Goal: Find specific page/section: Find specific page/section

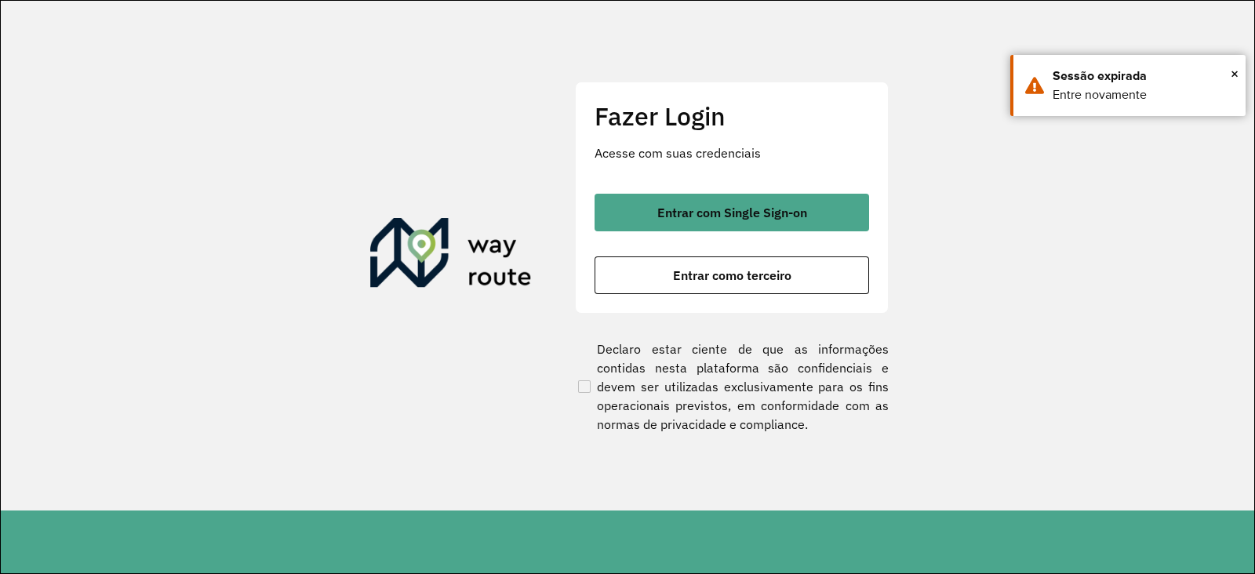
click at [721, 184] on div "Fazer Login Acesse com suas credenciais Entrar com Single Sign-on Entrar como t…" at bounding box center [732, 198] width 314 height 232
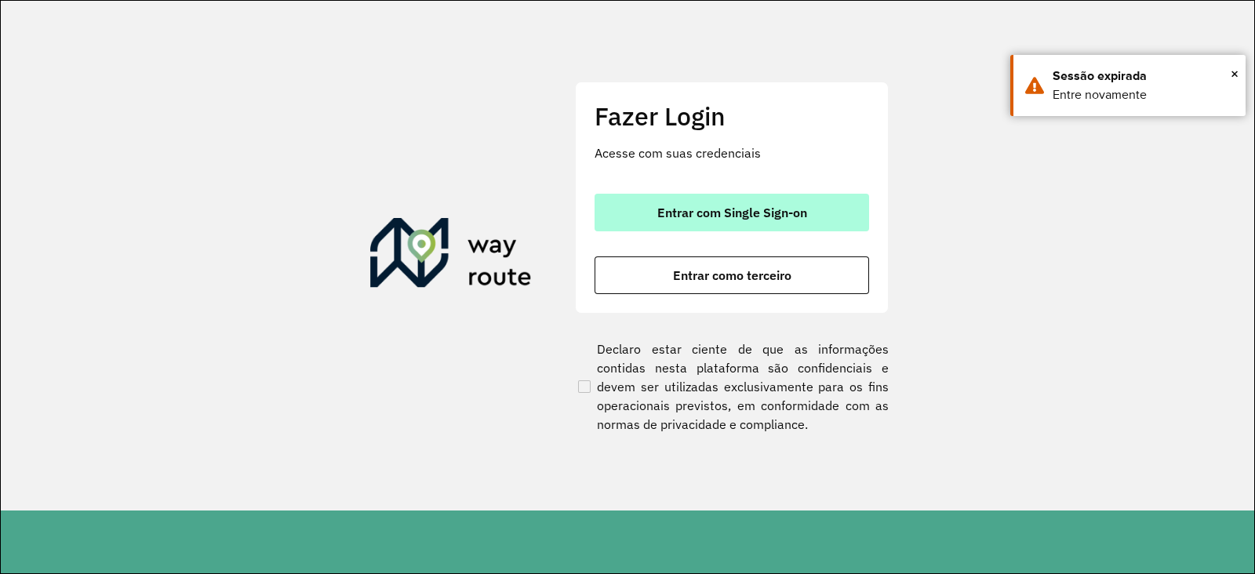
click at [718, 200] on button "Entrar com Single Sign-on" at bounding box center [732, 213] width 275 height 38
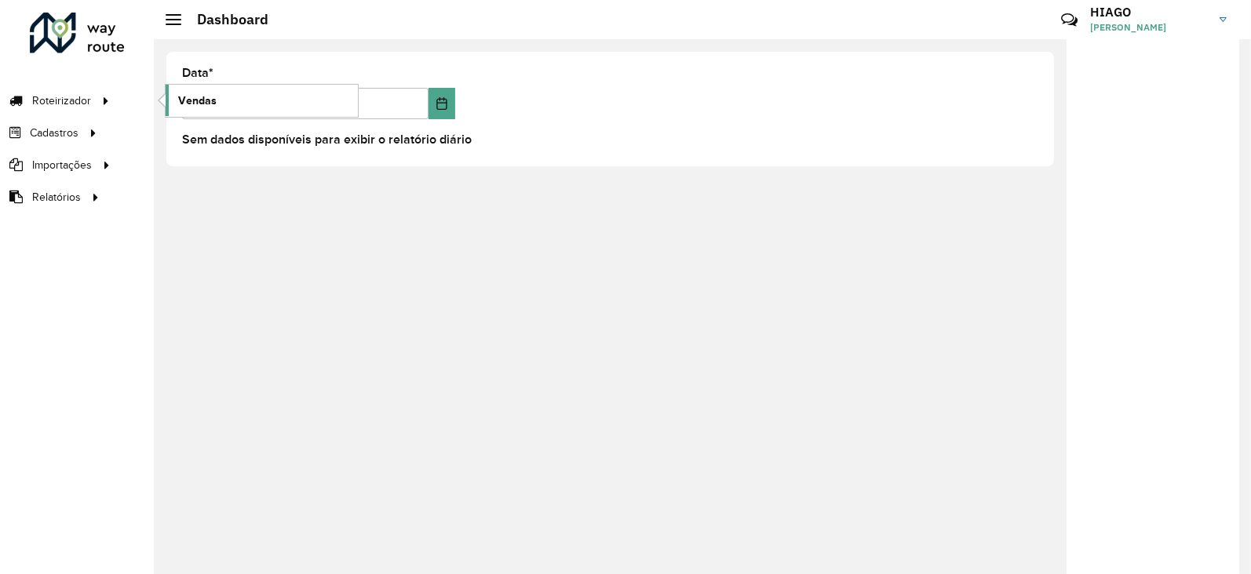
click at [207, 104] on span "Vendas" at bounding box center [197, 101] width 38 height 16
click at [207, 108] on link "Vendas" at bounding box center [262, 100] width 192 height 31
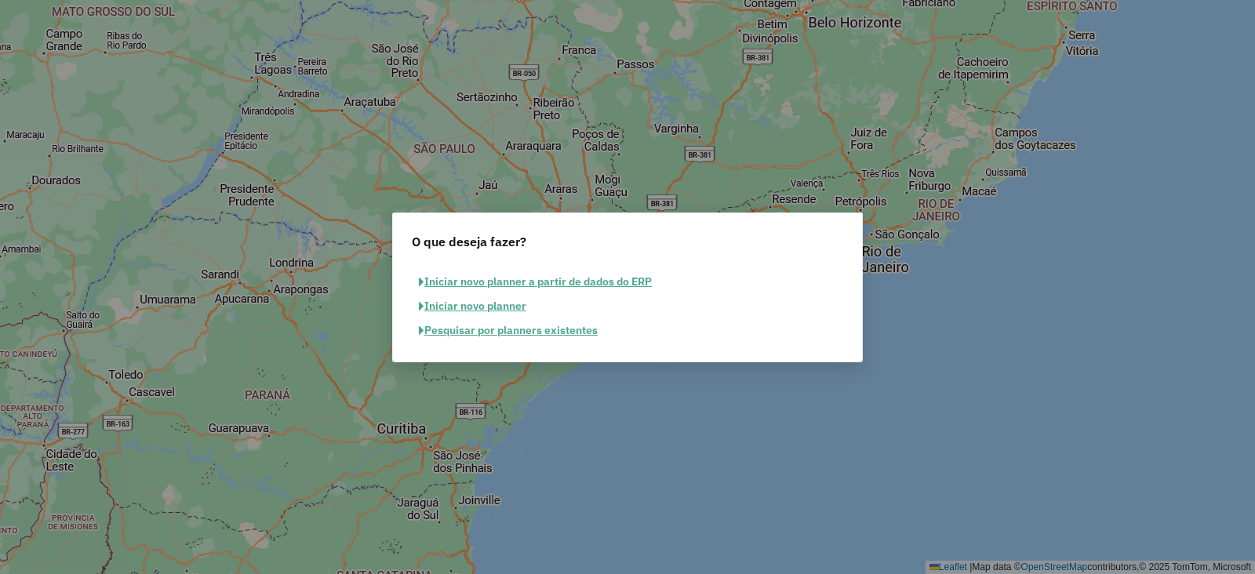
click at [477, 331] on button "Pesquisar por planners existentes" at bounding box center [508, 331] width 193 height 24
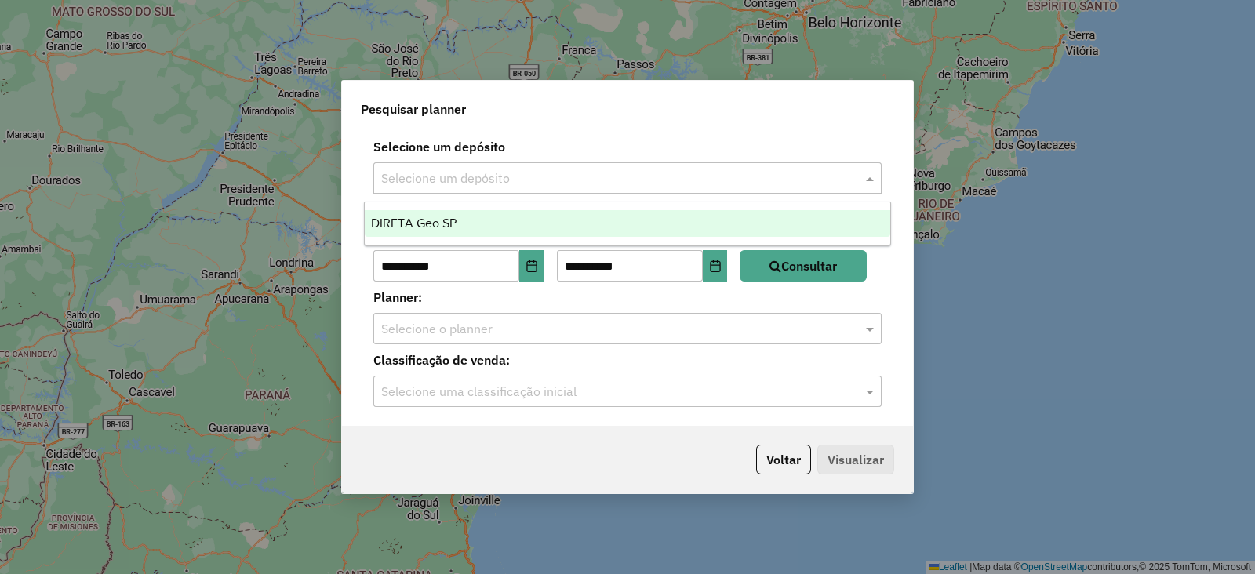
click at [511, 177] on input "text" at bounding box center [611, 178] width 461 height 19
click at [433, 213] on div "DIRETA Geo SP" at bounding box center [628, 223] width 526 height 27
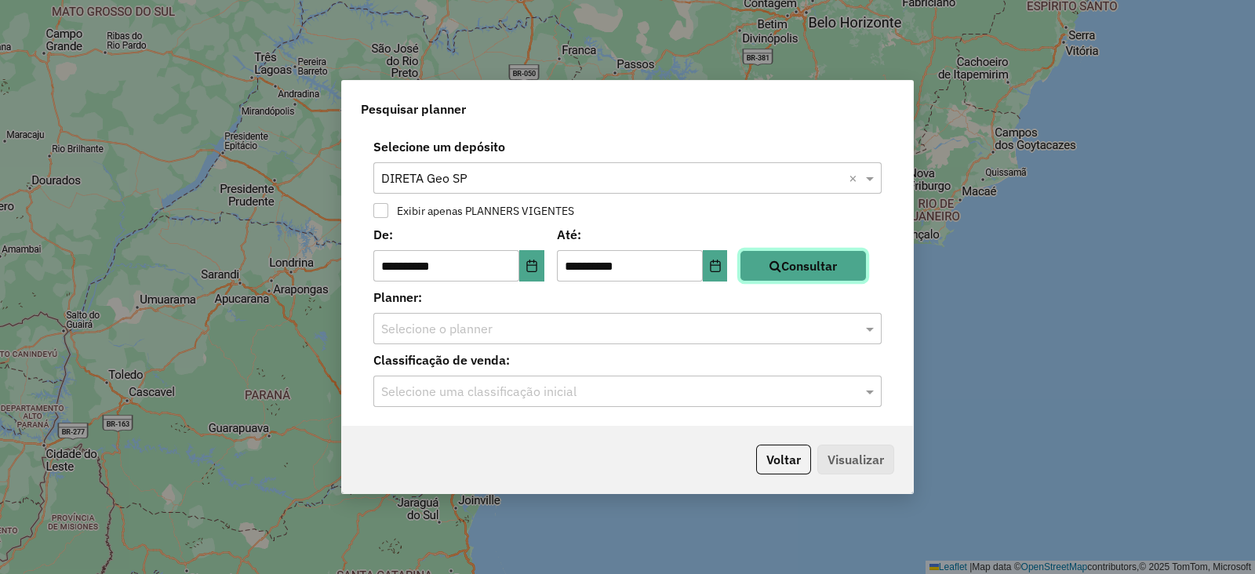
click at [817, 276] on button "Consultar" at bounding box center [803, 265] width 127 height 31
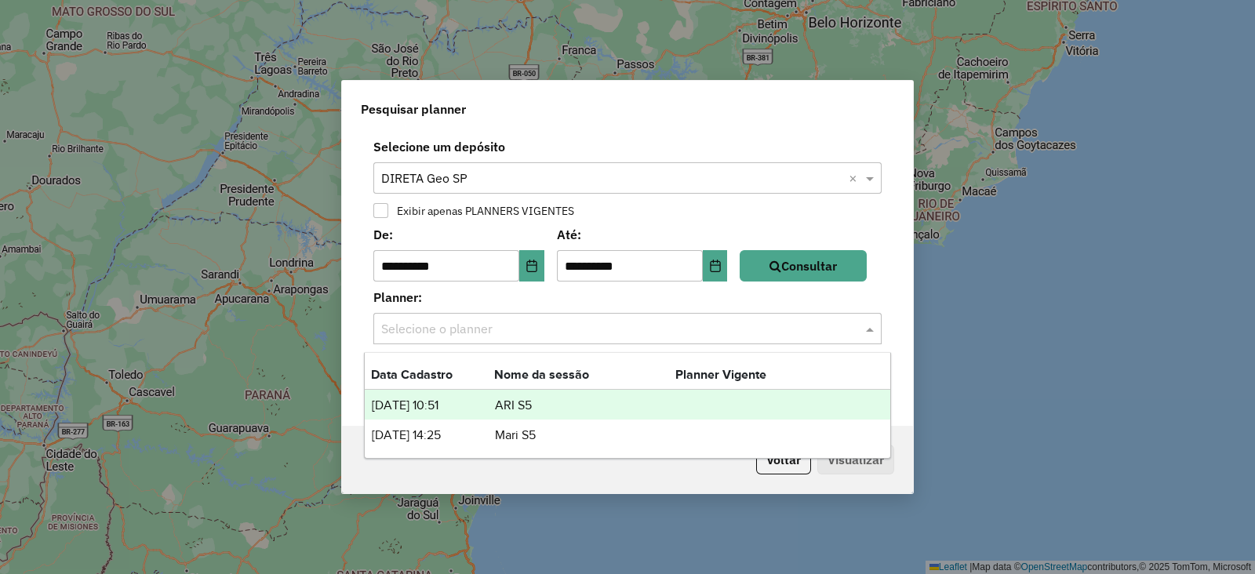
click at [612, 335] on input "text" at bounding box center [611, 329] width 461 height 19
click at [523, 406] on td "ARI S5" at bounding box center [584, 405] width 181 height 20
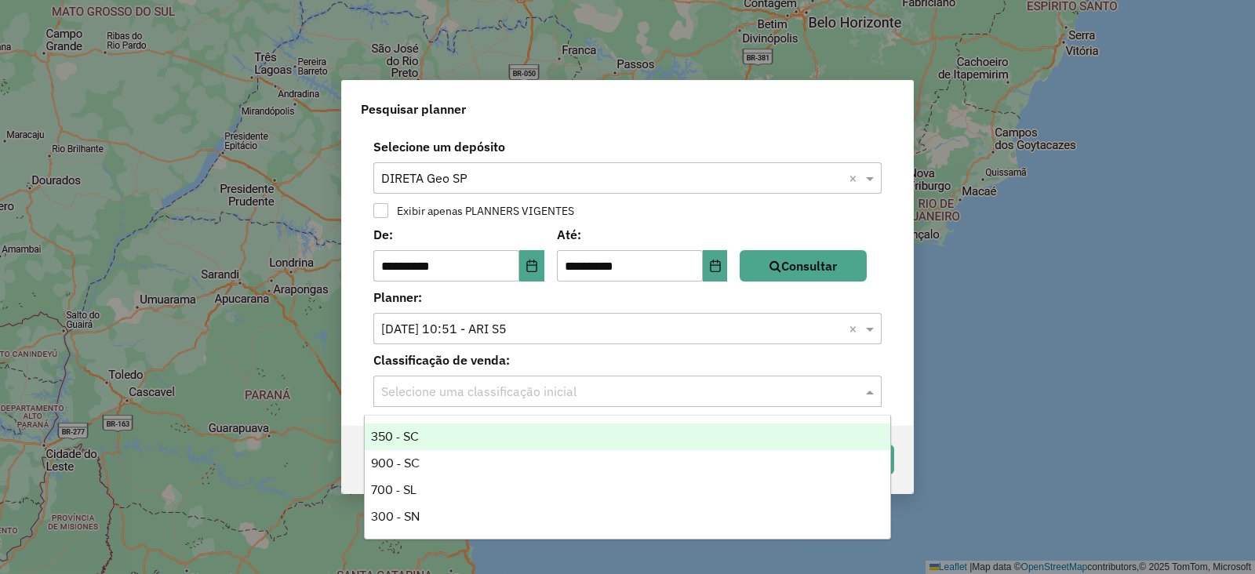
click at [487, 388] on input "text" at bounding box center [611, 392] width 461 height 19
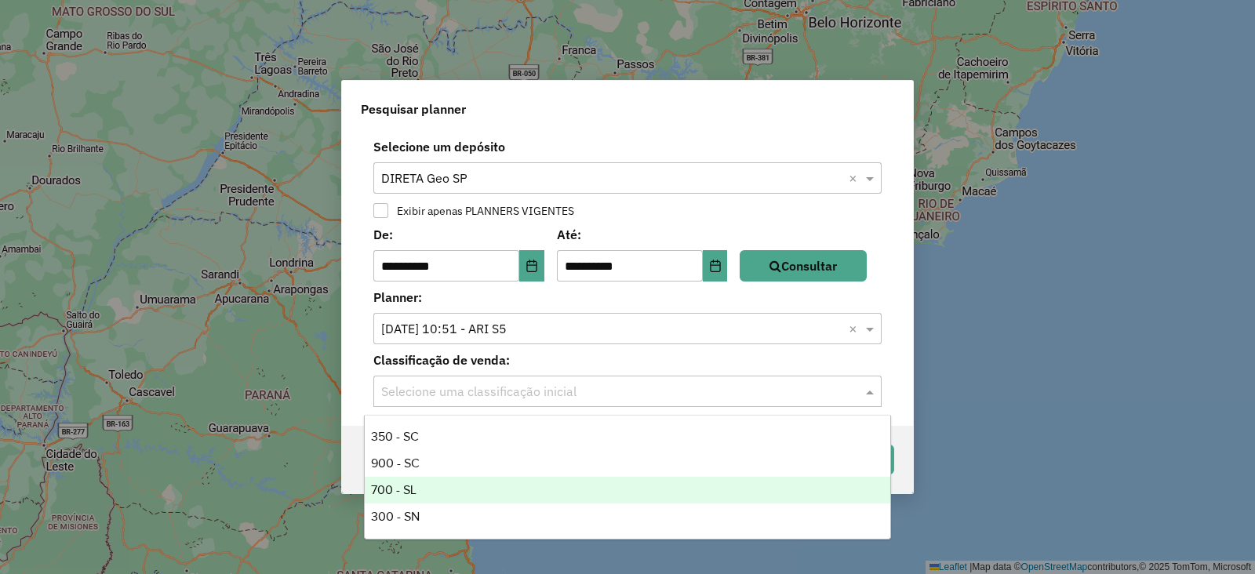
click at [422, 486] on div "700 - SL" at bounding box center [628, 490] width 526 height 27
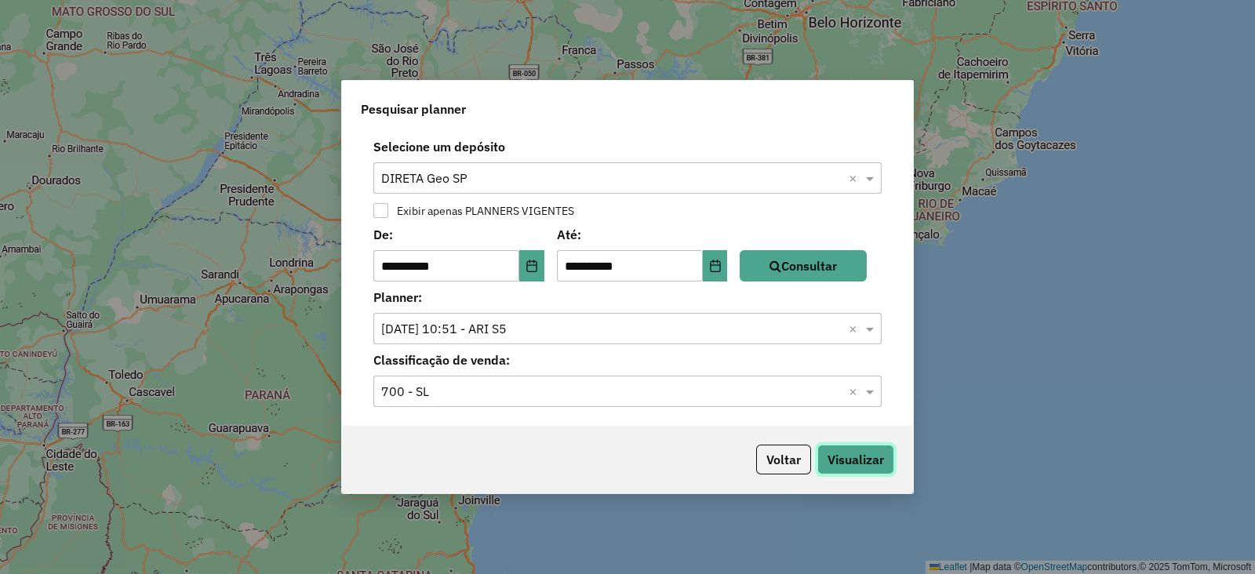
click at [859, 461] on button "Visualizar" at bounding box center [856, 460] width 77 height 30
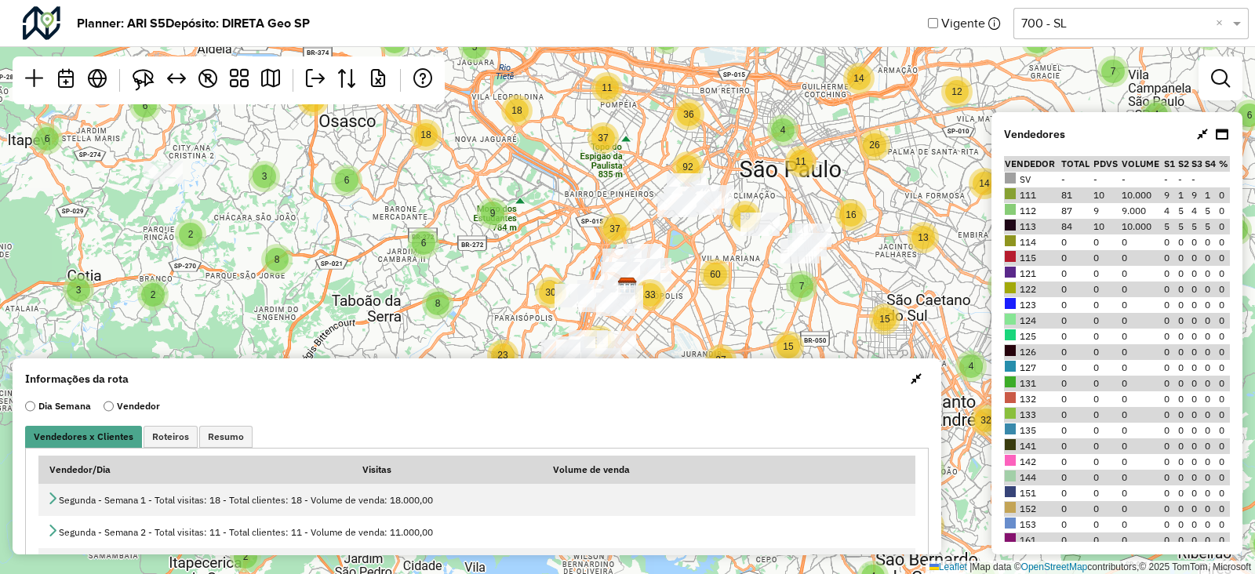
click at [912, 385] on button "button" at bounding box center [916, 378] width 25 height 25
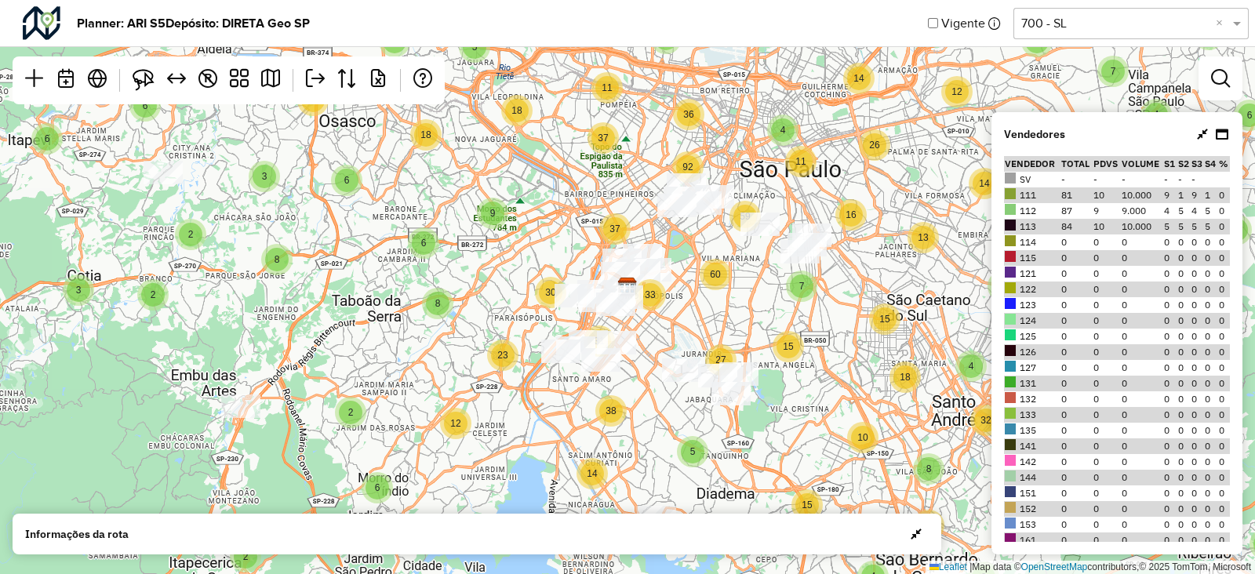
click at [1205, 134] on icon at bounding box center [1202, 134] width 11 height 13
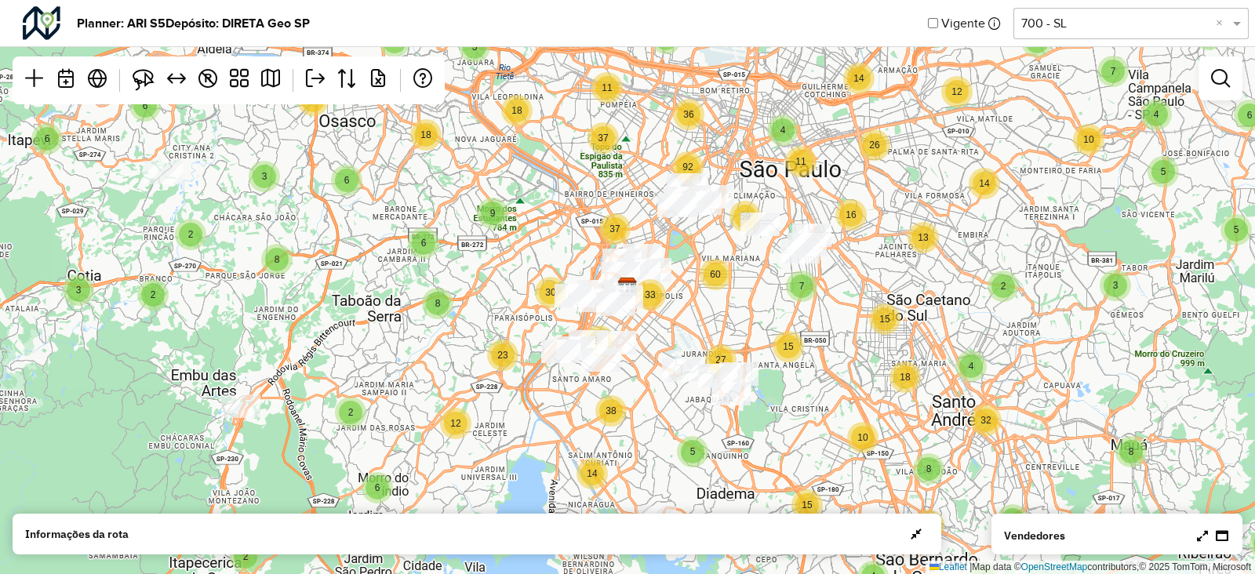
click at [1230, 94] on div at bounding box center [1221, 78] width 44 height 44
click at [1226, 78] on em at bounding box center [1220, 78] width 19 height 19
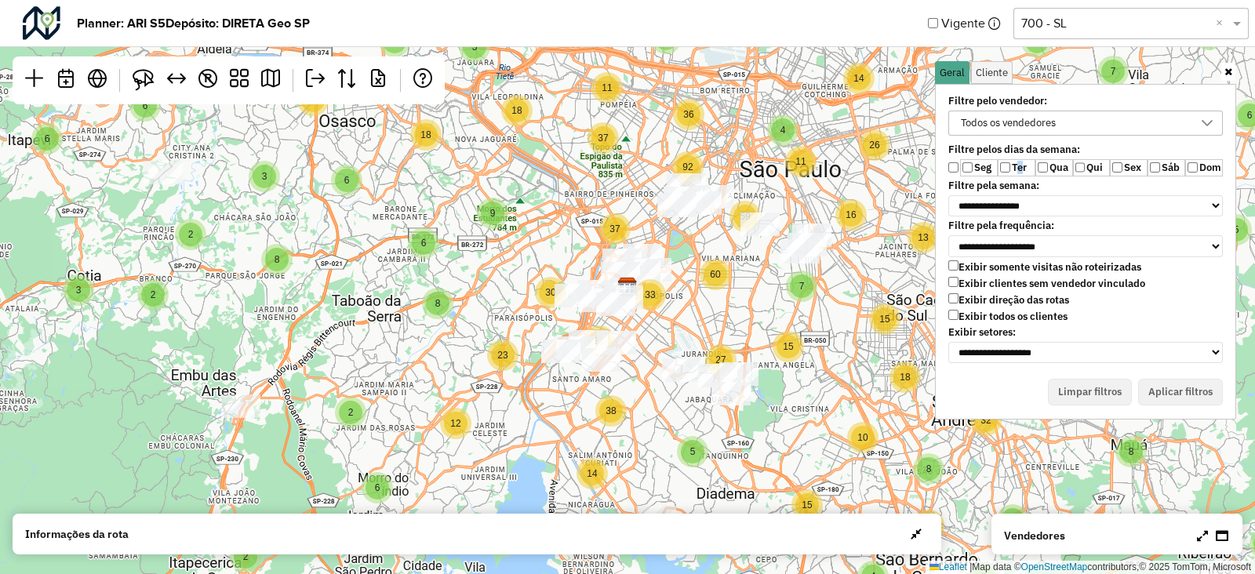
click at [1014, 166] on label "Ter" at bounding box center [1017, 167] width 38 height 17
click at [1122, 172] on label "Sex" at bounding box center [1129, 167] width 38 height 17
click at [1016, 166] on label "Ter" at bounding box center [1017, 167] width 38 height 17
click at [957, 172] on span at bounding box center [955, 167] width 12 height 17
click at [973, 280] on label "Exibir clientes sem vendedor vinculado" at bounding box center [1047, 283] width 197 height 13
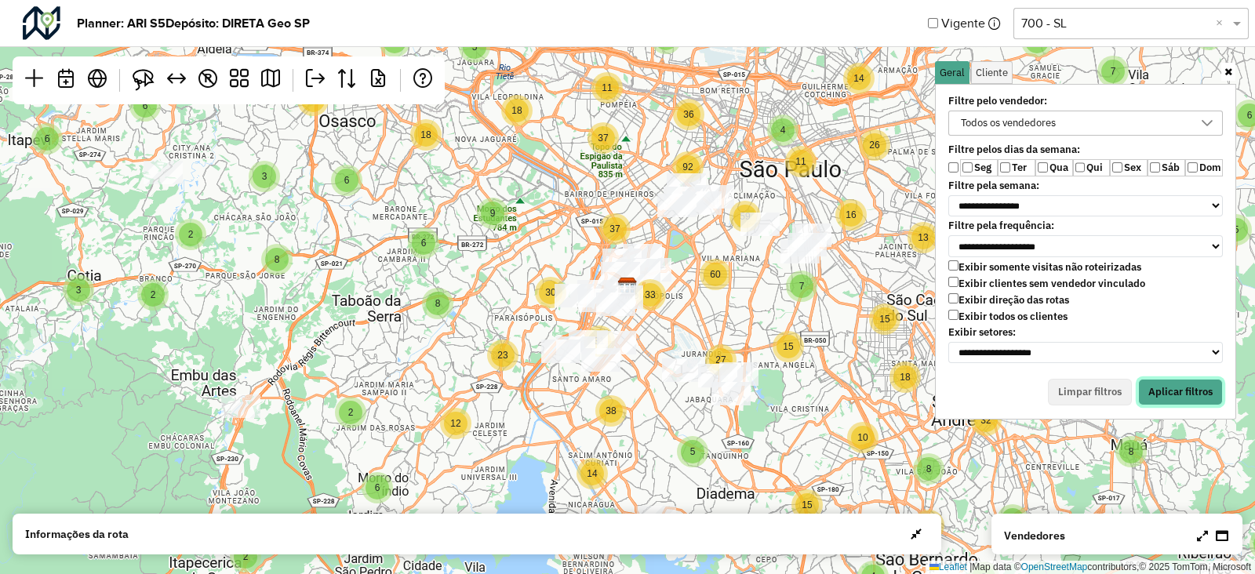
click at [1165, 391] on button "Aplicar filtros" at bounding box center [1180, 392] width 85 height 27
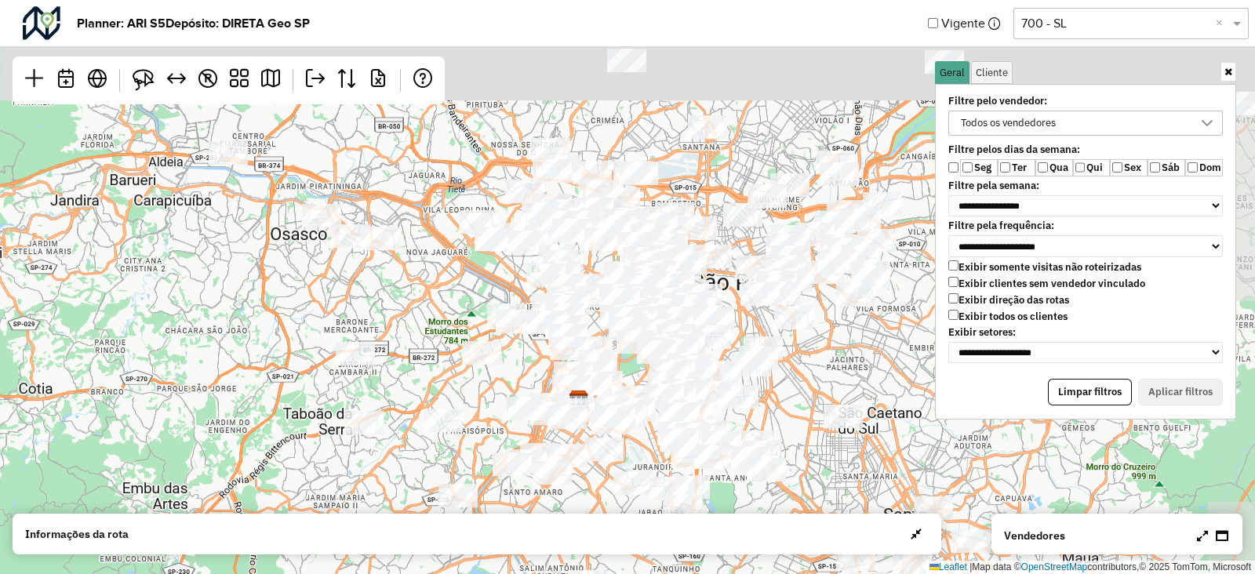
drag, startPoint x: 841, startPoint y: 240, endPoint x: 777, endPoint y: 382, distance: 155.9
click at [777, 382] on div "↦ Leaflet | Map data © OpenStreetMap contributors,© 2025 TomTom, Microsoft" at bounding box center [627, 287] width 1255 height 574
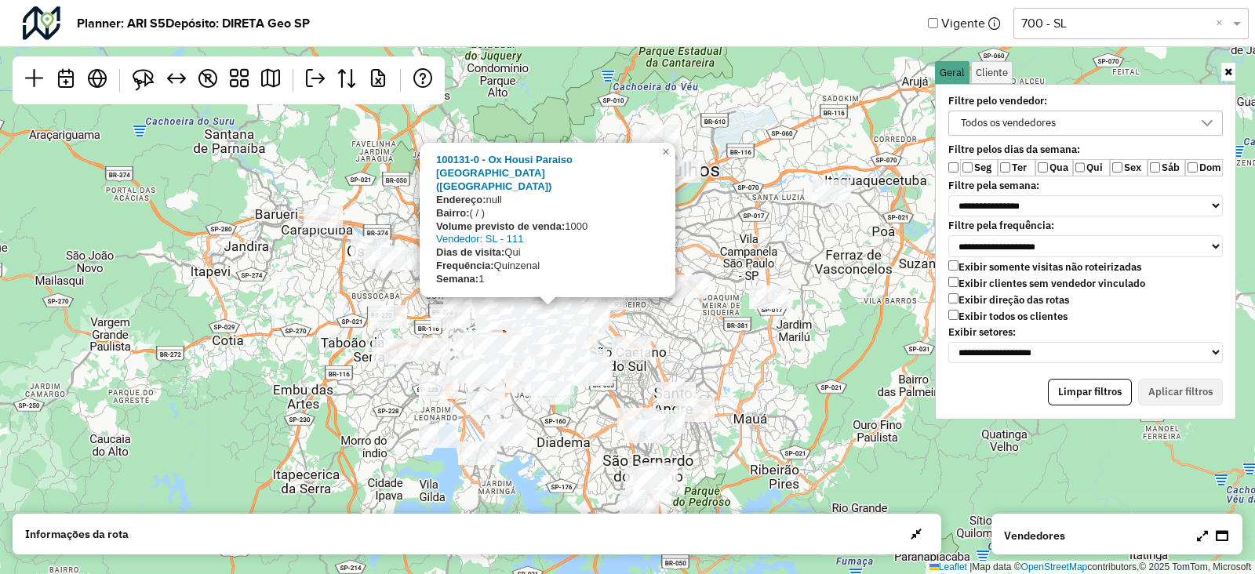
click at [734, 342] on div "100131-0 - Ox Housi Paraiso [GEOGRAPHIC_DATA] ([GEOGRAPHIC_DATA]) Endereço: nul…" at bounding box center [627, 287] width 1255 height 574
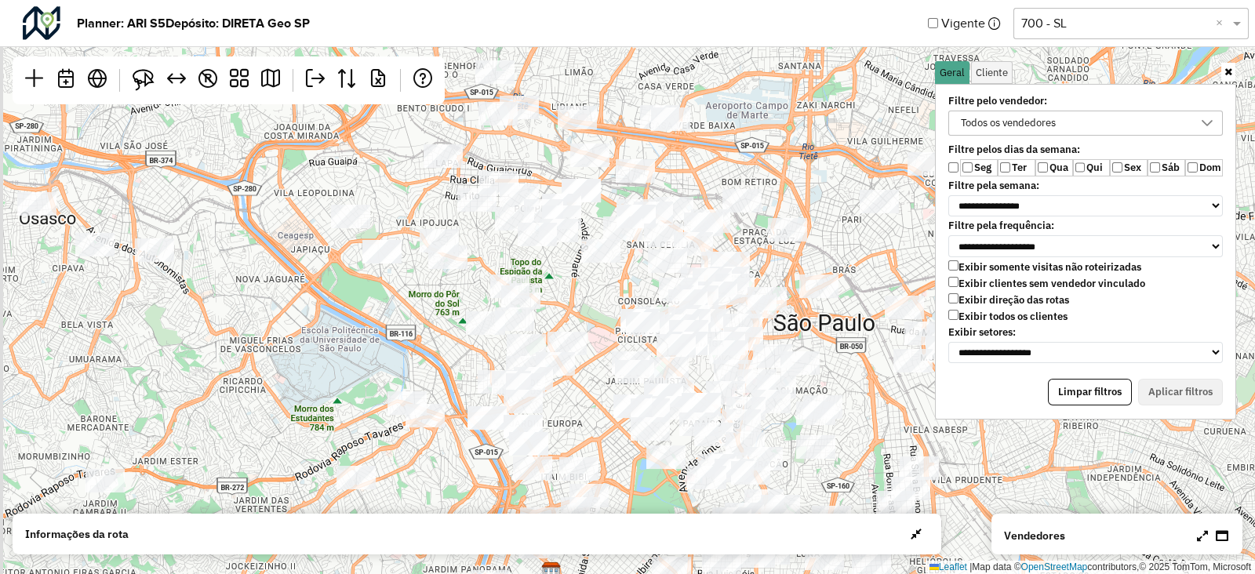
drag, startPoint x: 443, startPoint y: 292, endPoint x: 570, endPoint y: 257, distance: 131.0
click at [571, 257] on div "↦ Leaflet | Map data © OpenStreetMap contributors,© 2025 TomTom, Microsoft" at bounding box center [627, 287] width 1255 height 574
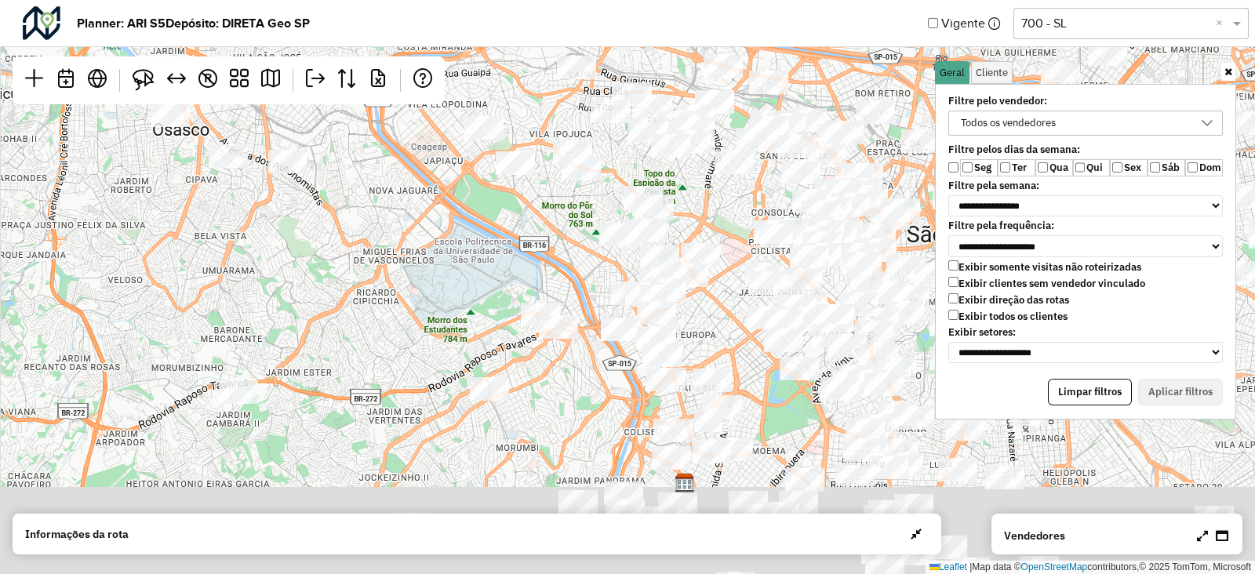
drag, startPoint x: 183, startPoint y: 363, endPoint x: 318, endPoint y: 273, distance: 162.3
click at [318, 273] on div "↦ Leaflet | Map data © OpenStreetMap contributors,© 2025 TomTom, Microsoft" at bounding box center [627, 287] width 1255 height 574
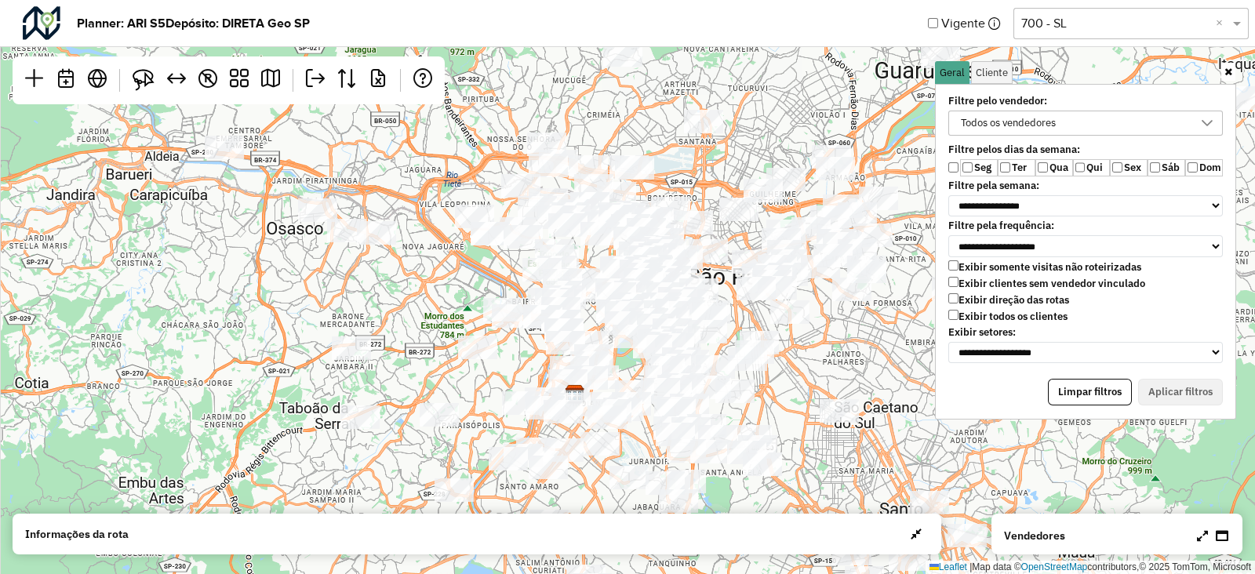
drag, startPoint x: 743, startPoint y: 316, endPoint x: 807, endPoint y: 339, distance: 67.5
click at [807, 339] on div "↦ Leaflet | Map data © OpenStreetMap contributors,© 2025 TomTom, Microsoft" at bounding box center [627, 287] width 1255 height 574
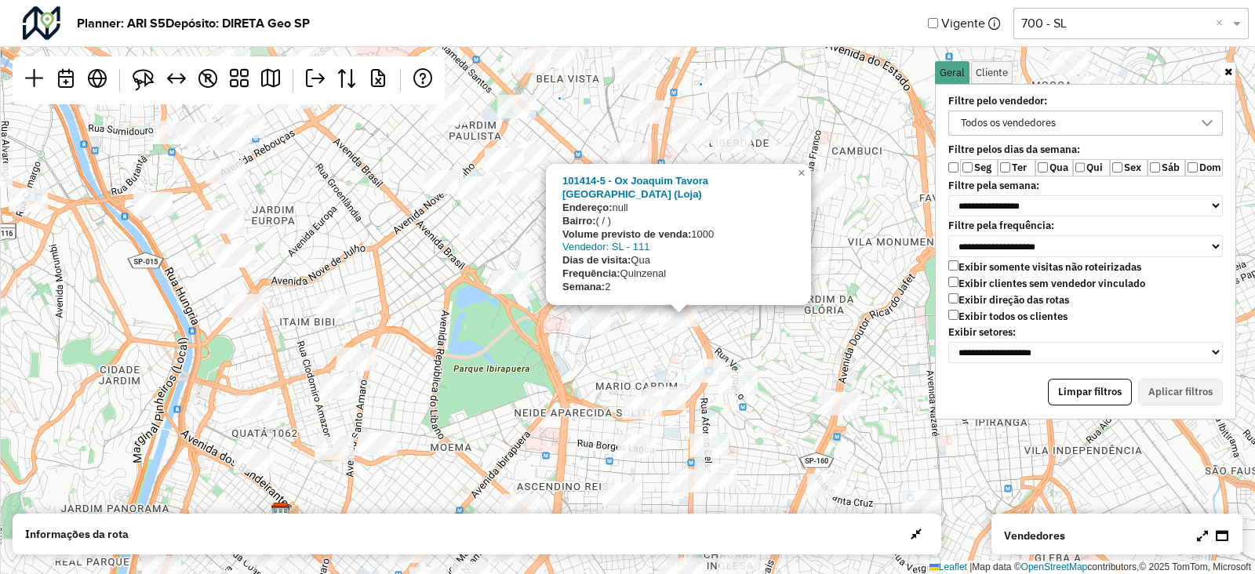
drag, startPoint x: 541, startPoint y: 370, endPoint x: 547, endPoint y: 326, distance: 44.3
click at [548, 322] on div "101414-5 - [PERSON_NAME] [GEOGRAPHIC_DATA] ([GEOGRAPHIC_DATA]) Endereço: null B…" at bounding box center [627, 287] width 1255 height 574
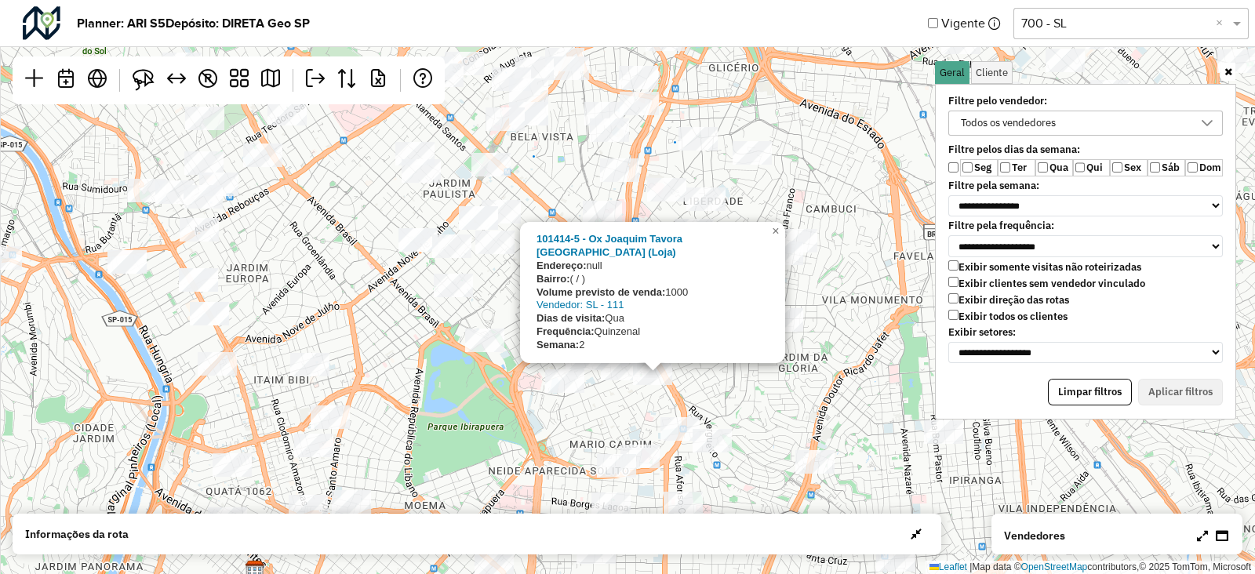
drag, startPoint x: 545, startPoint y: 385, endPoint x: 523, endPoint y: 443, distance: 61.6
click at [523, 443] on div "101414-5 - [PERSON_NAME] [GEOGRAPHIC_DATA] ([GEOGRAPHIC_DATA]) Endereço: null B…" at bounding box center [627, 287] width 1255 height 574
click at [778, 238] on span "×" at bounding box center [775, 230] width 7 height 13
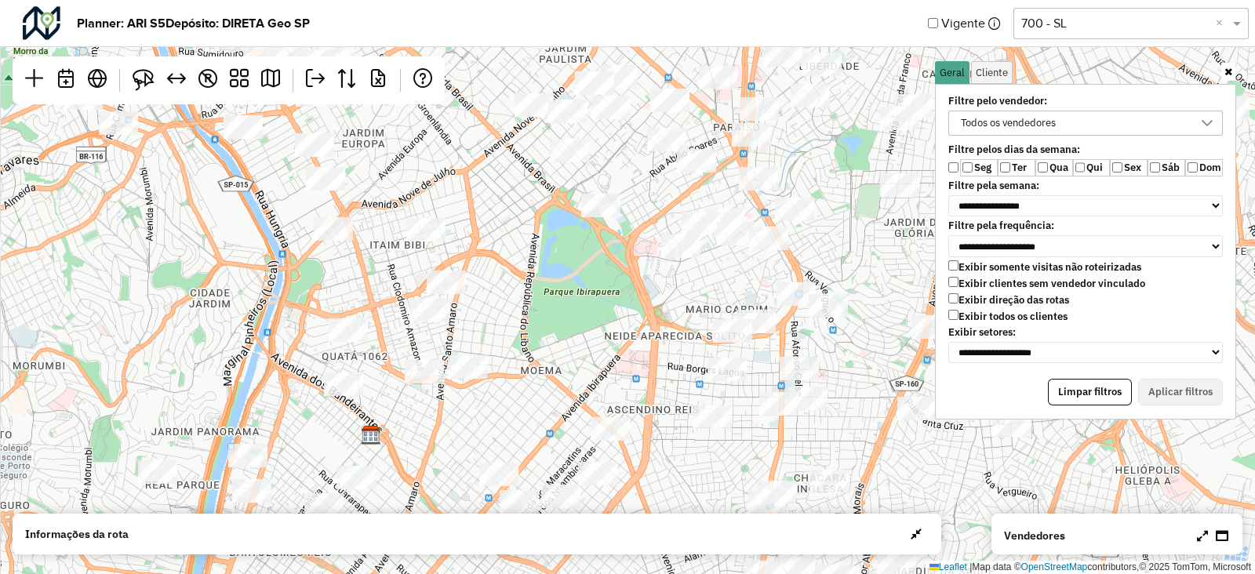
drag, startPoint x: 457, startPoint y: 315, endPoint x: 575, endPoint y: 191, distance: 171.5
click at [576, 191] on div "↦ Leaflet | Map data © OpenStreetMap contributors,© 2025 TomTom, Microsoft" at bounding box center [627, 287] width 1255 height 574
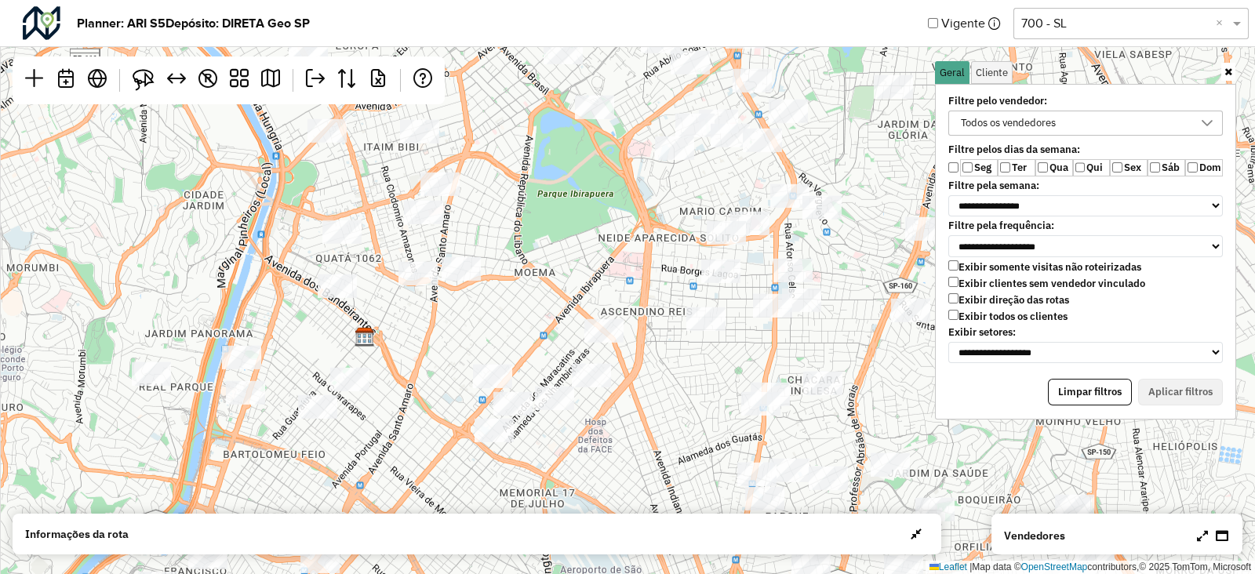
drag, startPoint x: 553, startPoint y: 359, endPoint x: 549, endPoint y: 272, distance: 86.4
click at [549, 272] on div "↦ Leaflet | Map data © OpenStreetMap contributors,© 2025 TomTom, Microsoft" at bounding box center [627, 287] width 1255 height 574
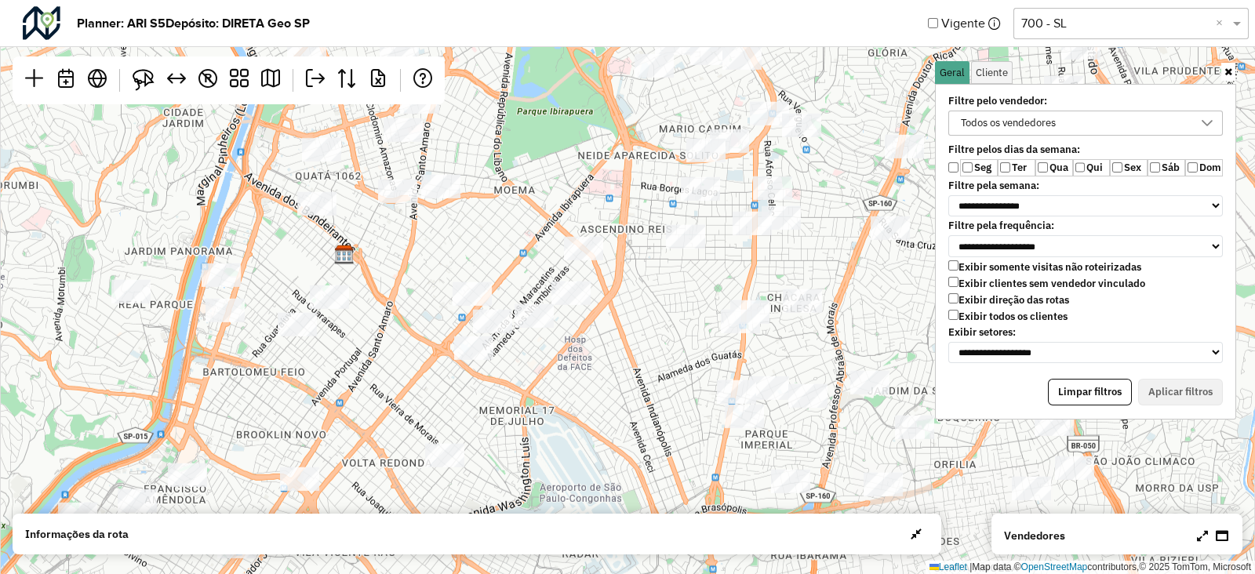
drag, startPoint x: 519, startPoint y: 308, endPoint x: 496, endPoint y: 225, distance: 85.7
click at [496, 225] on div "↦ Leaflet | Map data © OpenStreetMap contributors,© 2025 TomTom, Microsoft" at bounding box center [627, 287] width 1255 height 574
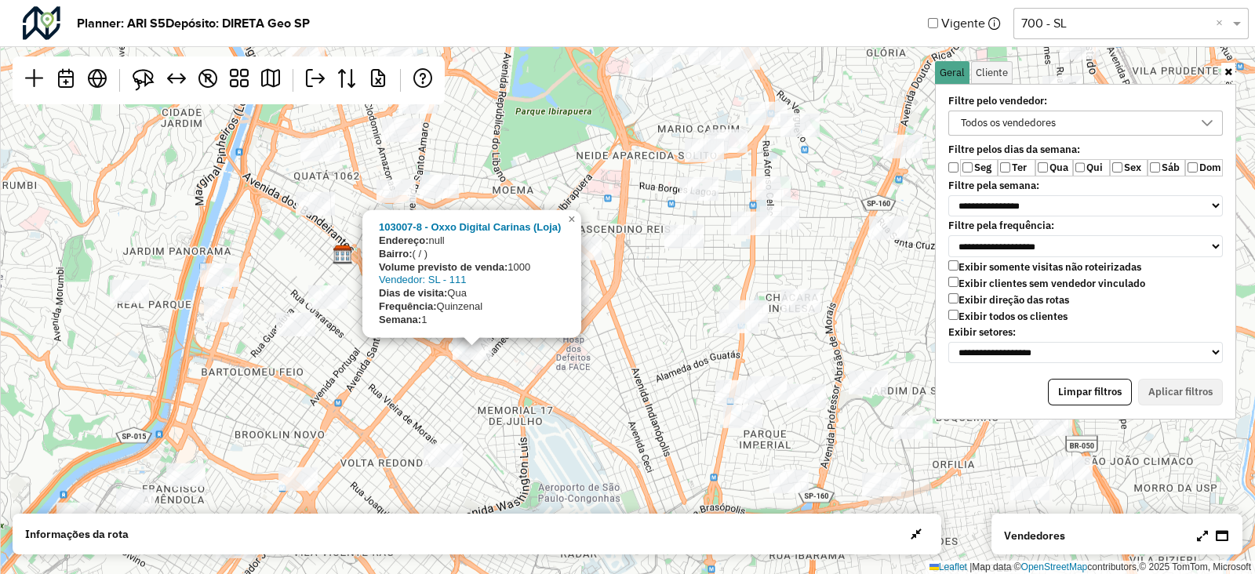
click at [625, 257] on div "103007-8 - Oxxo Digital Carinas (Loja) Endereço: null Bairro: ( / ) Volume prev…" at bounding box center [627, 287] width 1255 height 574
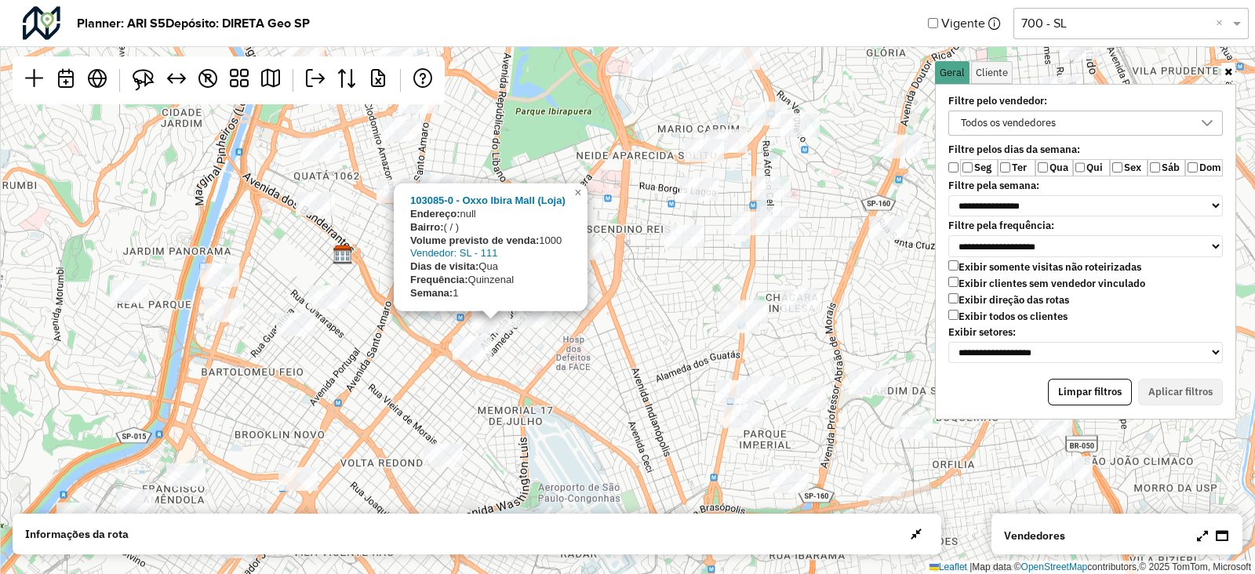
click at [604, 332] on div "103085-0 - Oxxo Ibira Mall ([GEOGRAPHIC_DATA]) Endereço: null Bairro: ( / ) Vol…" at bounding box center [627, 287] width 1255 height 574
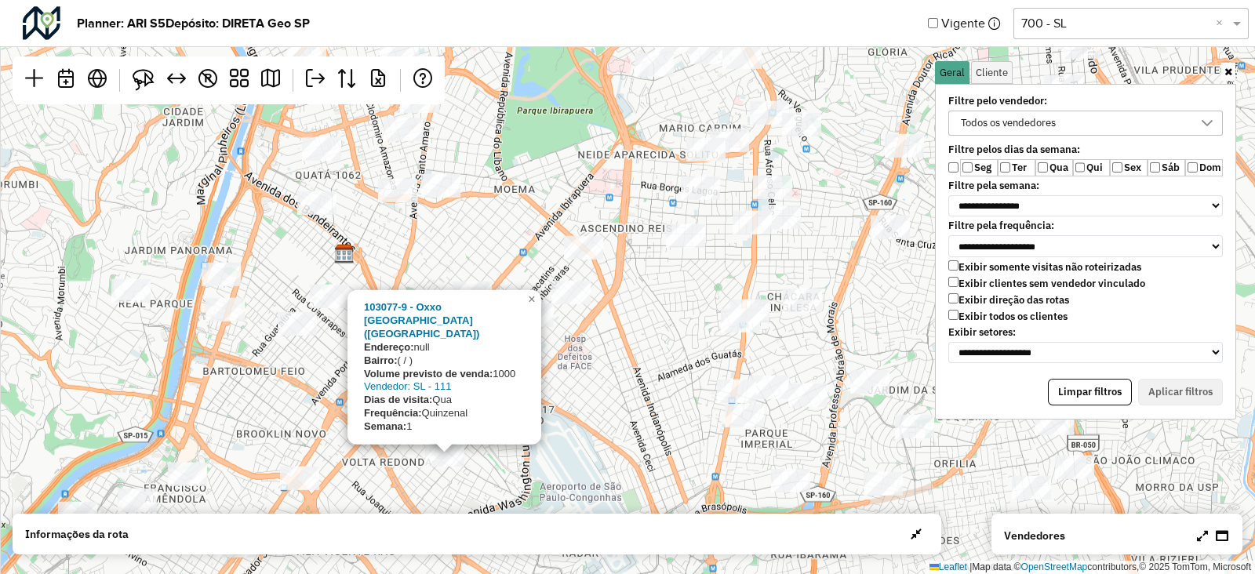
click at [632, 311] on div "103077-9 - Oxxo Bagdad ([GEOGRAPHIC_DATA]) Endereço: null Bairro: ( / ) Volume …" at bounding box center [627, 287] width 1255 height 574
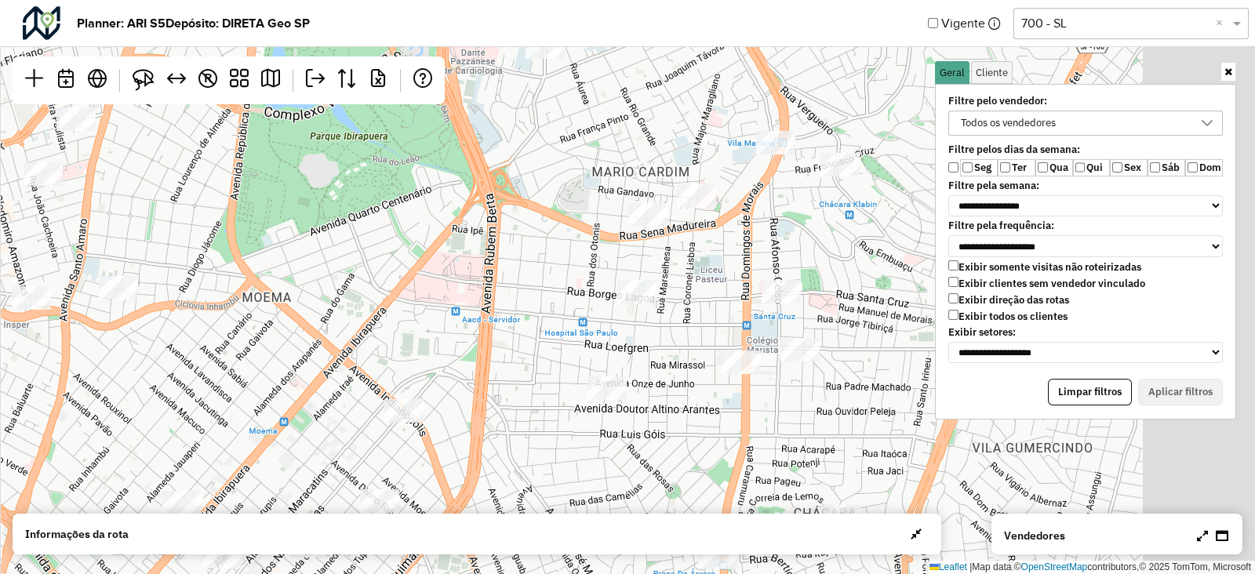
drag, startPoint x: 679, startPoint y: 201, endPoint x: 559, endPoint y: 417, distance: 248.0
click at [559, 417] on div "↦ Leaflet | Map data © OpenStreetMap contributors,© 2025 TomTom, Microsoft" at bounding box center [627, 287] width 1255 height 574
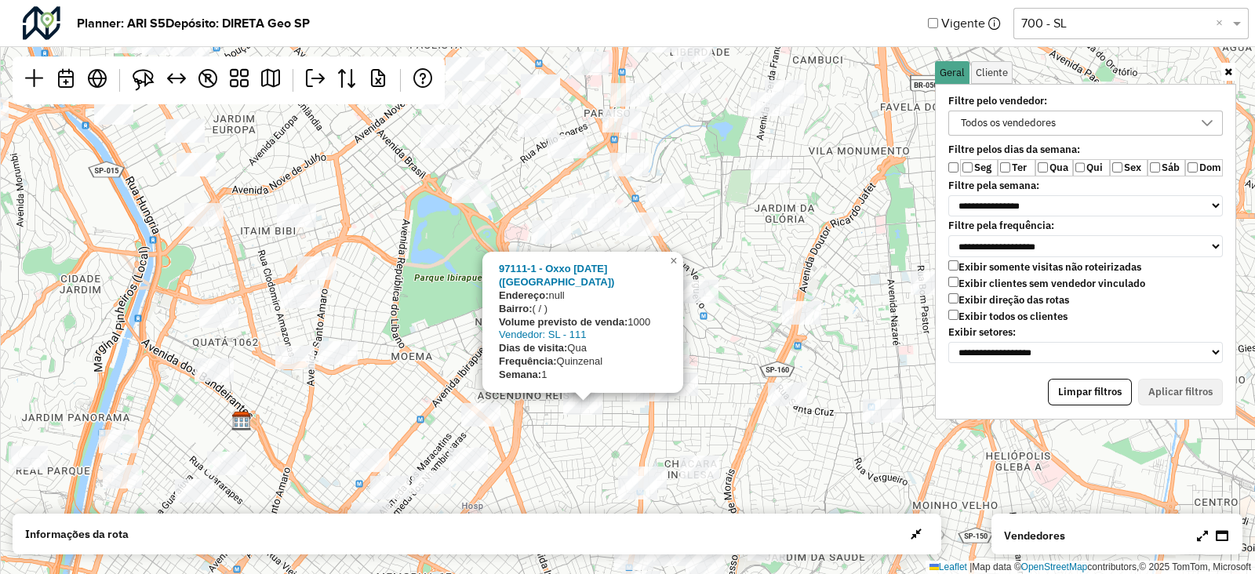
click at [479, 358] on div "97111-1 - Oxxo [DATE] ([GEOGRAPHIC_DATA]) Endereço: null Bairro: ( / ) Volume p…" at bounding box center [627, 287] width 1255 height 574
click at [668, 267] on span "×" at bounding box center [671, 259] width 7 height 13
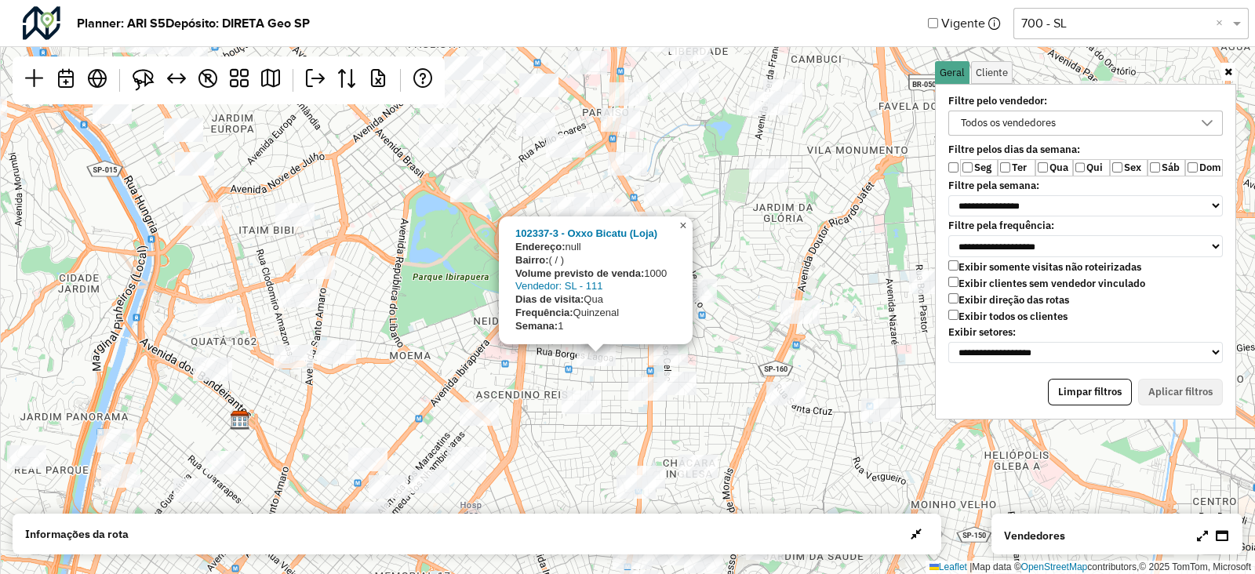
click at [683, 224] on span "×" at bounding box center [682, 225] width 7 height 13
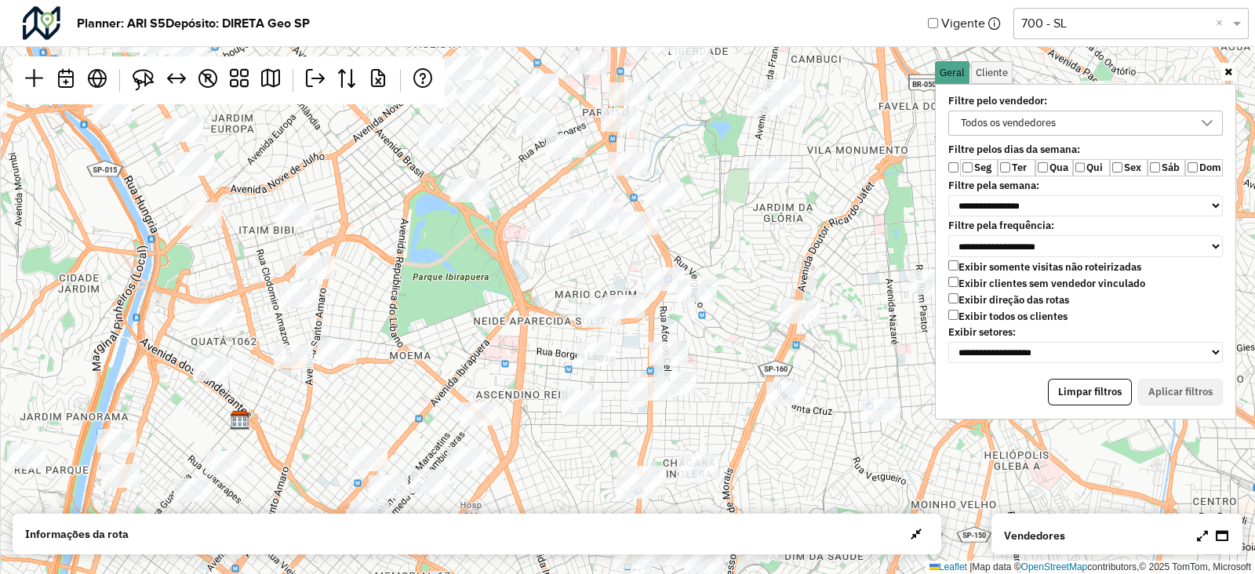
click at [776, 217] on div "↦ Leaflet | Map data © OpenStreetMap contributors,© 2025 TomTom, Microsoft" at bounding box center [627, 287] width 1255 height 574
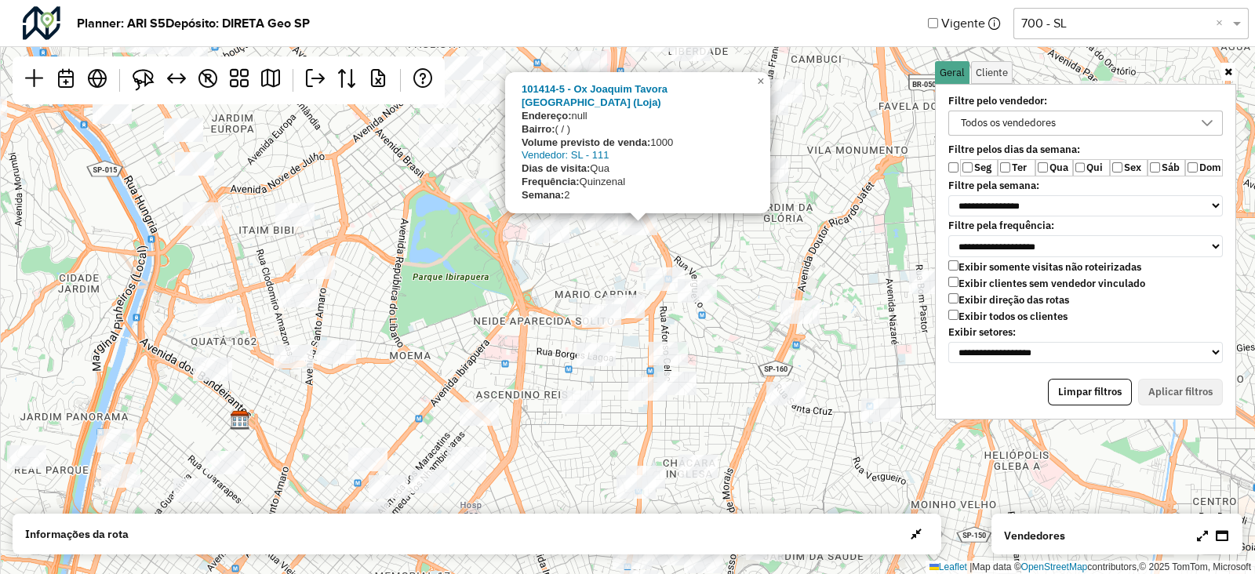
click at [720, 240] on div "101414-5 - [PERSON_NAME] [GEOGRAPHIC_DATA] ([GEOGRAPHIC_DATA]) Endereço: null B…" at bounding box center [627, 287] width 1255 height 574
click at [757, 88] on span "×" at bounding box center [760, 81] width 7 height 13
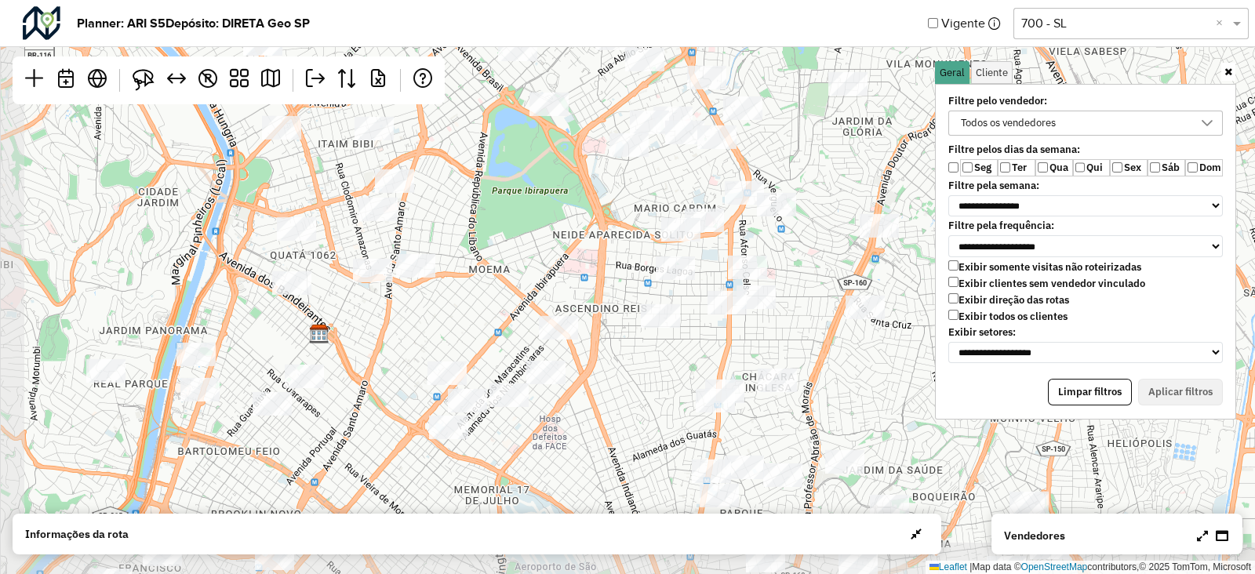
drag, startPoint x: 741, startPoint y: 229, endPoint x: 821, endPoint y: 143, distance: 117.2
click at [821, 143] on div "↦ Leaflet | Map data © OpenStreetMap contributors,© 2025 TomTom, Microsoft" at bounding box center [627, 287] width 1255 height 574
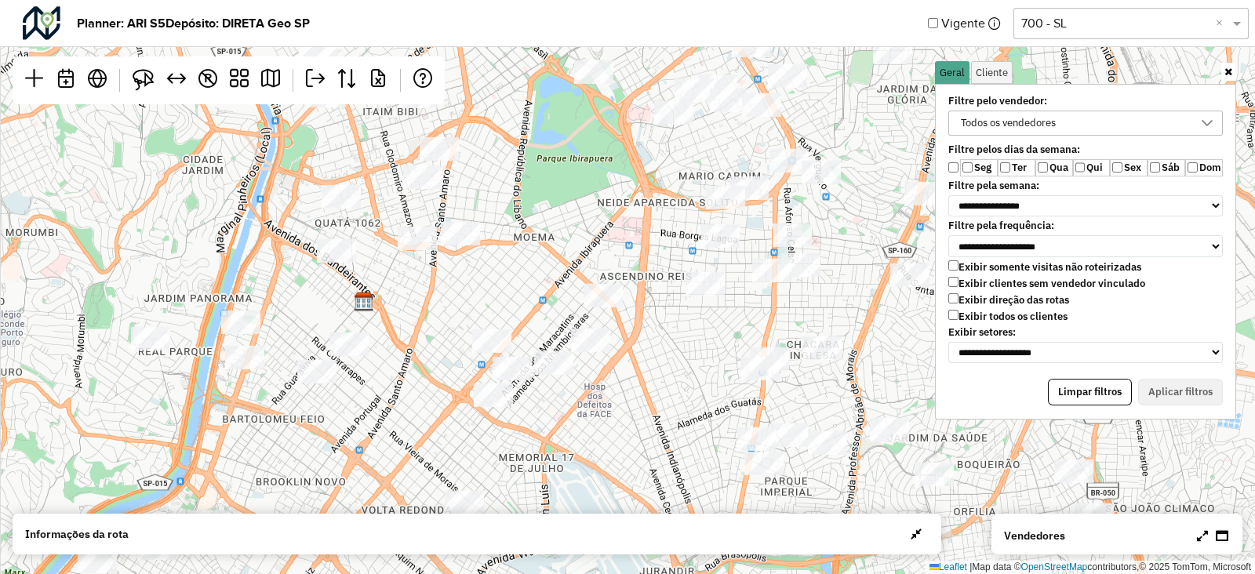
drag, startPoint x: 812, startPoint y: 155, endPoint x: 857, endPoint y: 124, distance: 54.6
click at [857, 124] on div "↦ Leaflet | Map data © OpenStreetMap contributors,© 2025 TomTom, Microsoft" at bounding box center [627, 287] width 1255 height 574
click at [1234, 78] on link at bounding box center [1229, 72] width 14 height 18
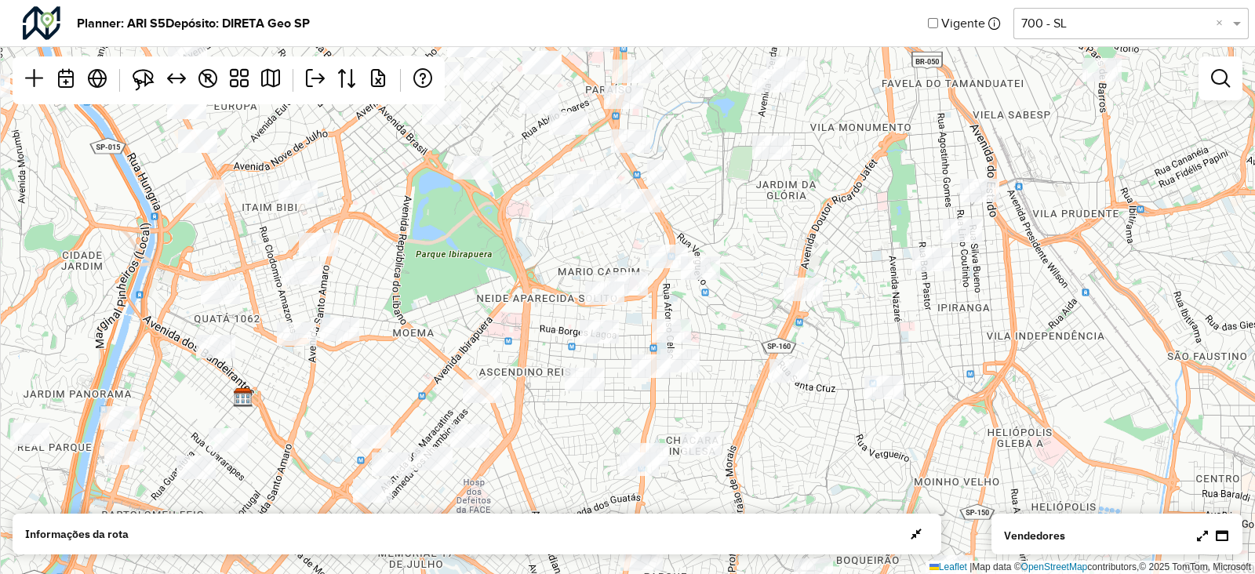
drag, startPoint x: 1000, startPoint y: 173, endPoint x: 853, endPoint y: 297, distance: 192.7
click at [853, 297] on div "↦ Leaflet | Map data © OpenStreetMap contributors,© 2025 TomTom, Microsoft" at bounding box center [627, 287] width 1255 height 574
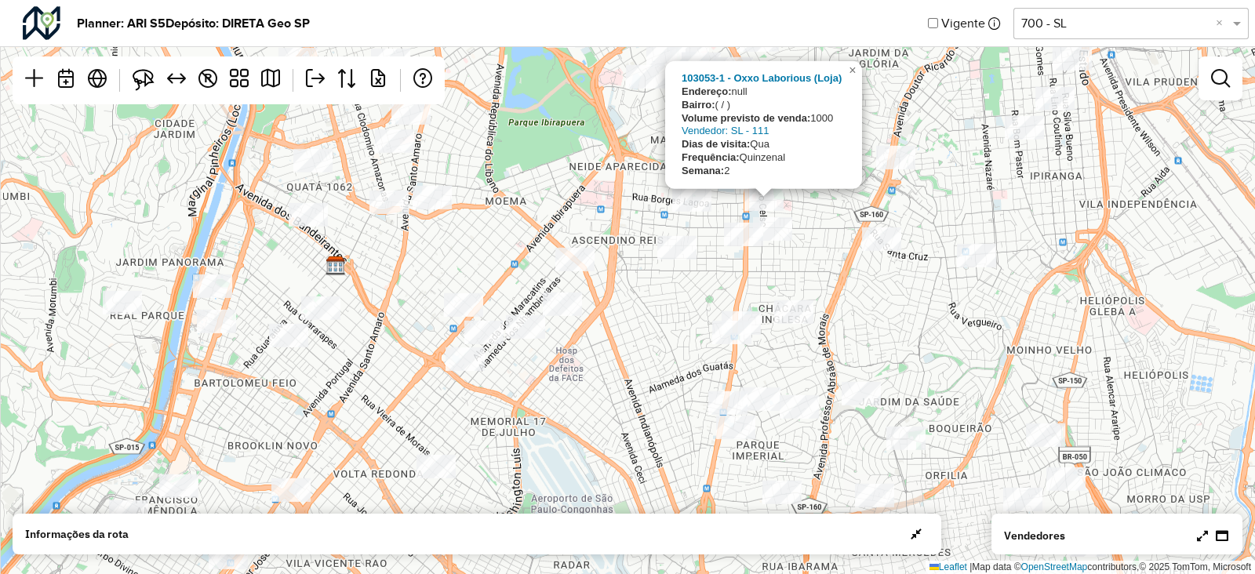
drag, startPoint x: 708, startPoint y: 432, endPoint x: 829, endPoint y: 271, distance: 201.2
click at [829, 271] on div "103053-1 - Oxxo Laborious (Loja) Endereço: null Bairro: ( / ) Volume previsto d…" at bounding box center [627, 287] width 1255 height 574
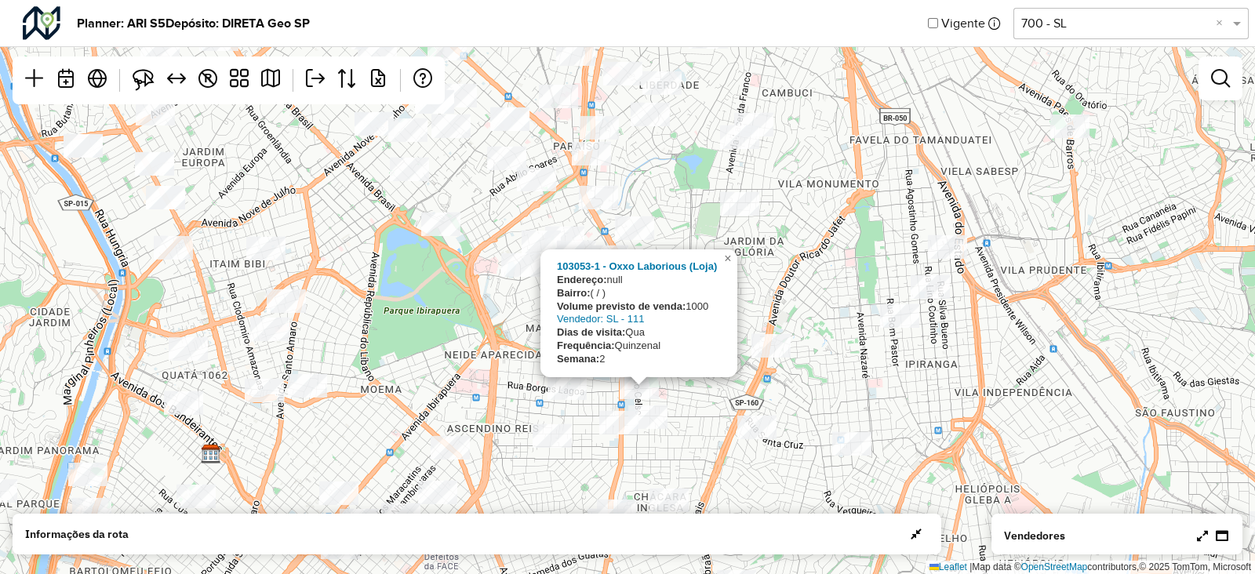
drag, startPoint x: 655, startPoint y: 341, endPoint x: 571, endPoint y: 471, distance: 154.3
click at [571, 471] on div "103053-1 - Oxxo Laborious (Loja) Endereço: null Bairro: ( / ) Volume previsto d…" at bounding box center [627, 287] width 1255 height 574
click at [728, 228] on div "103053-1 - Oxxo Laborious (Loja) Endereço: null Bairro: ( / ) Volume previsto d…" at bounding box center [627, 287] width 1255 height 574
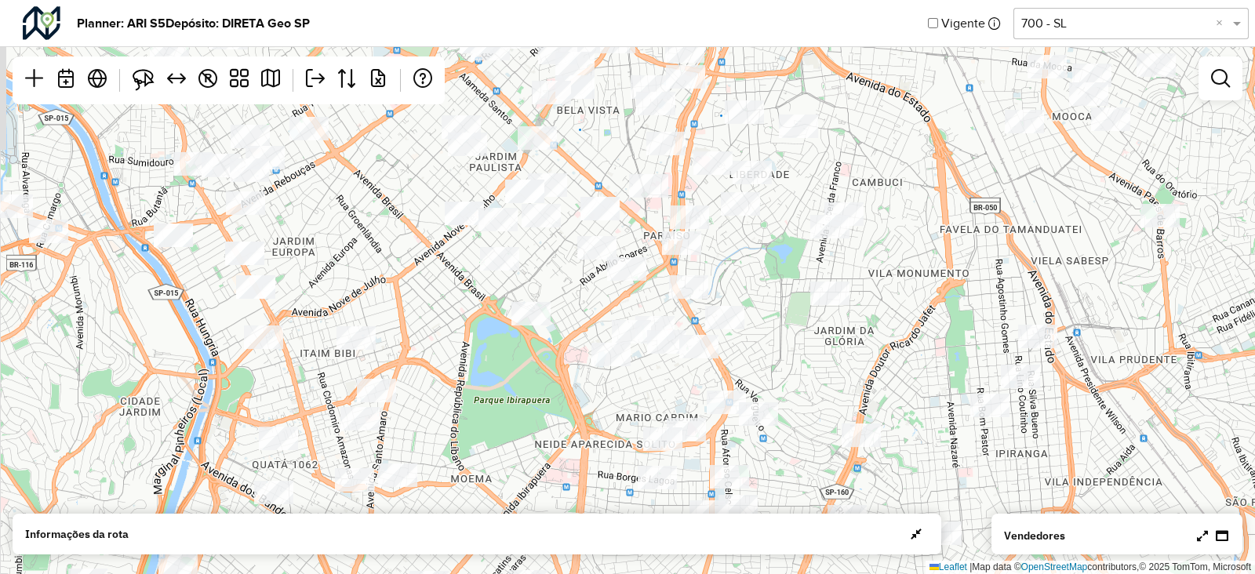
drag, startPoint x: 730, startPoint y: 265, endPoint x: 820, endPoint y: 355, distance: 127.6
click at [820, 355] on div "↦ Leaflet | Map data © OpenStreetMap contributors,© 2025 TomTom, Microsoft" at bounding box center [627, 287] width 1255 height 574
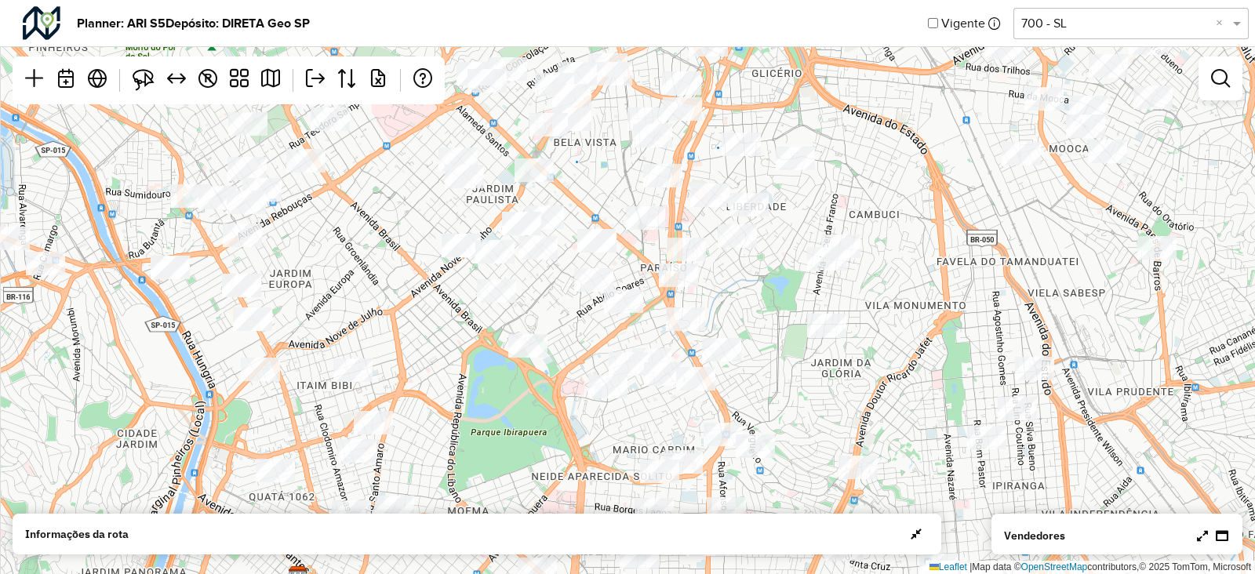
drag, startPoint x: 777, startPoint y: 319, endPoint x: 776, endPoint y: 347, distance: 27.5
click at [774, 355] on div "↦ Leaflet | Map data © OpenStreetMap contributors,© 2025 TomTom, Microsoft" at bounding box center [627, 287] width 1255 height 574
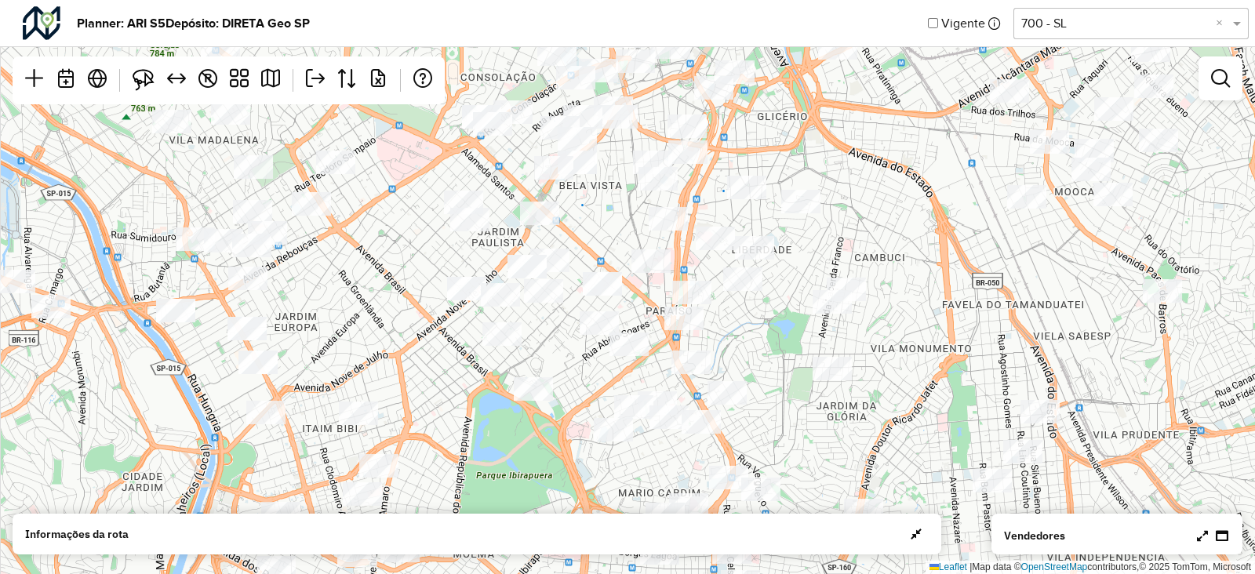
drag, startPoint x: 776, startPoint y: 268, endPoint x: 796, endPoint y: 326, distance: 60.8
click at [796, 326] on div "↦ Leaflet | Map data © OpenStreetMap contributors,© 2025 TomTom, Microsoft" at bounding box center [627, 287] width 1255 height 574
